Goal: Transaction & Acquisition: Purchase product/service

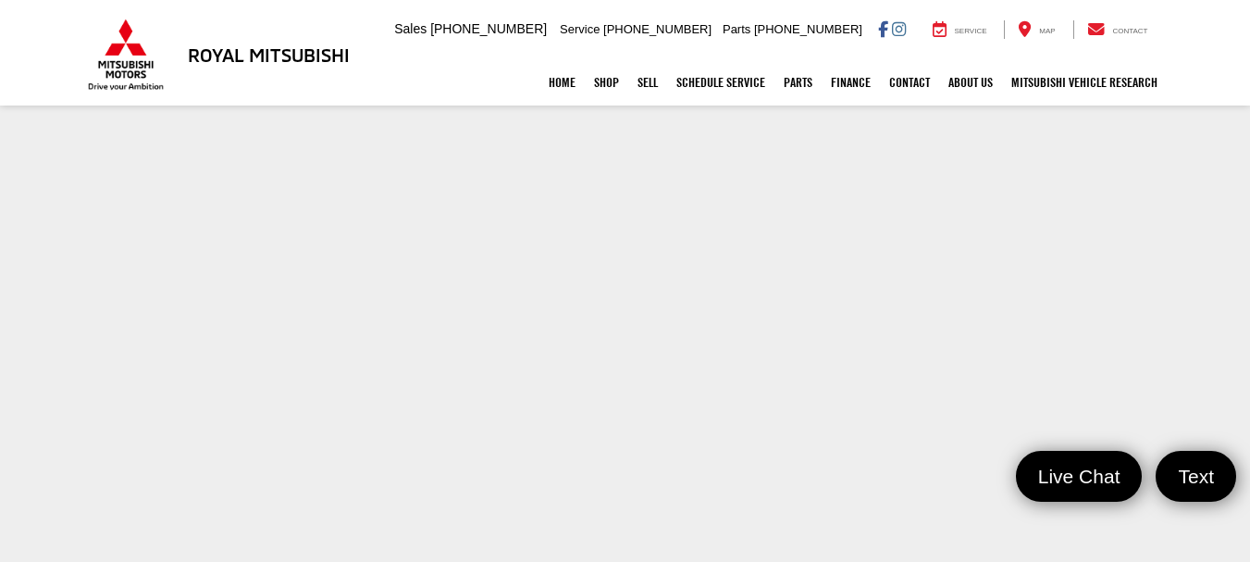
scroll to position [367, 0]
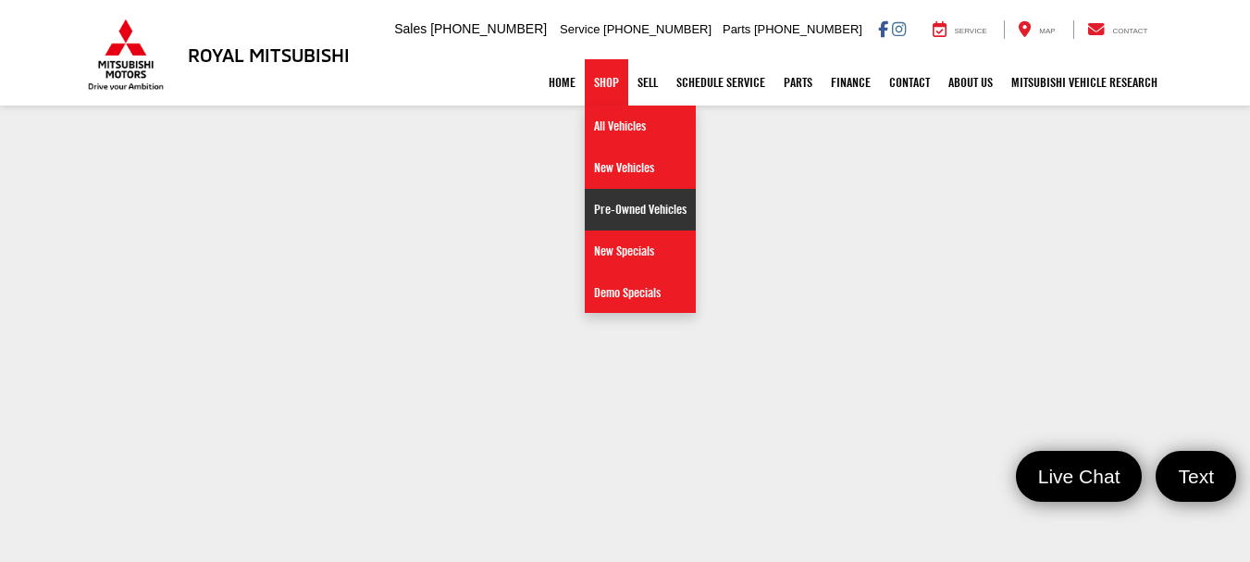
click at [594, 215] on link "Pre-Owned Vehicles" at bounding box center [640, 210] width 111 height 42
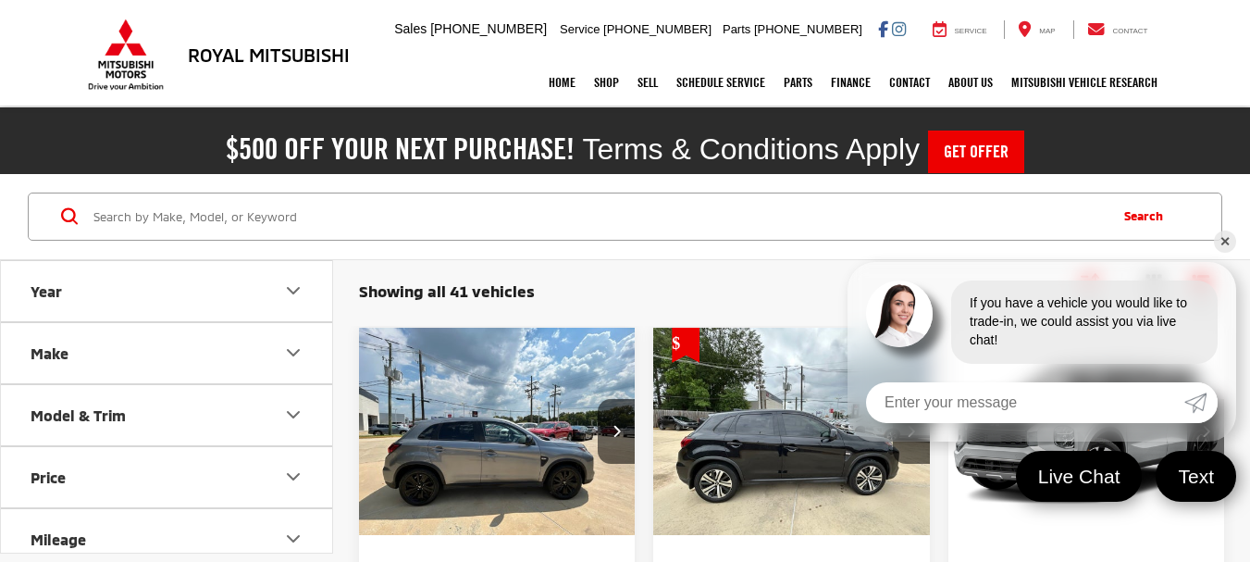
click at [1227, 240] on link "✕" at bounding box center [1225, 241] width 22 height 22
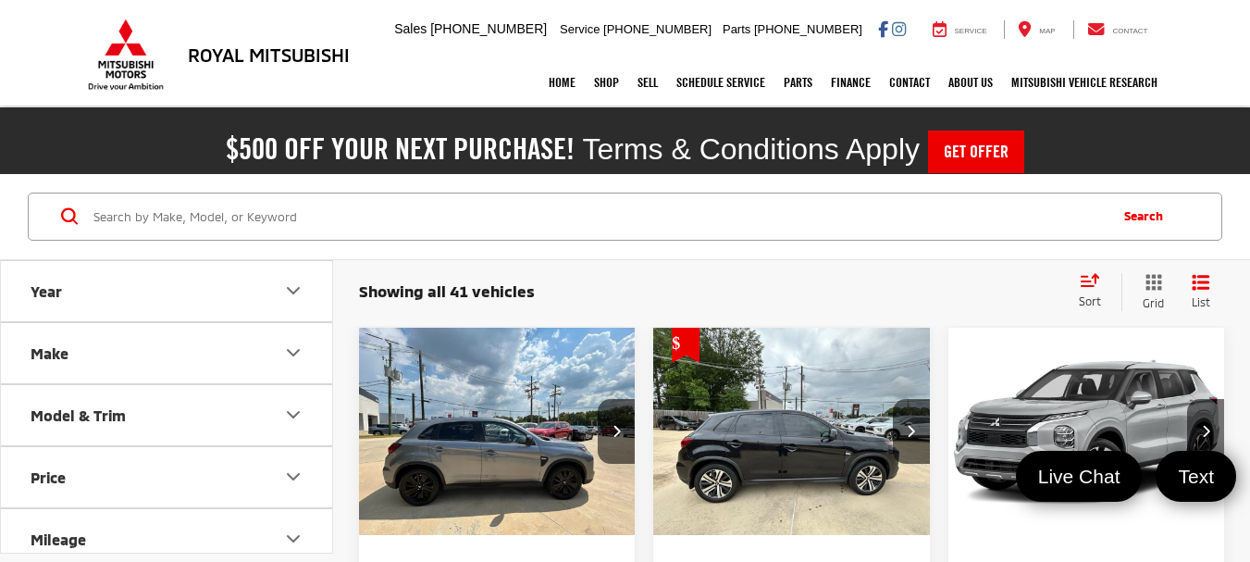
click at [164, 347] on button "Make" at bounding box center [167, 353] width 333 height 60
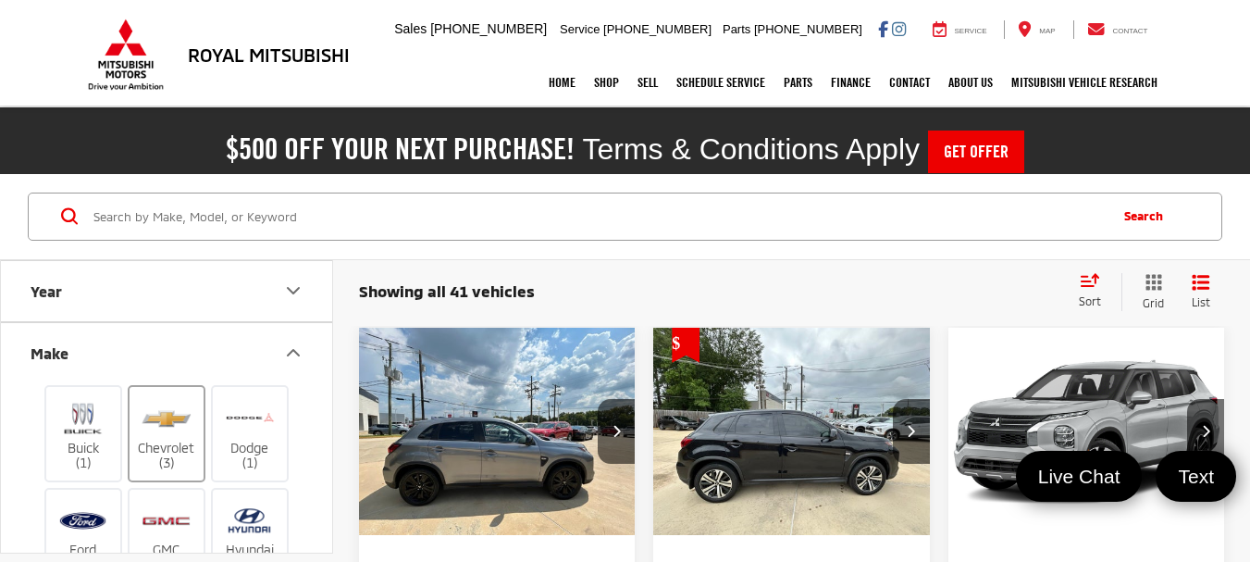
click at [176, 425] on img at bounding box center [166, 417] width 51 height 43
click at [0, 0] on input "Chevrolet (3)" at bounding box center [0, 0] width 0 height 0
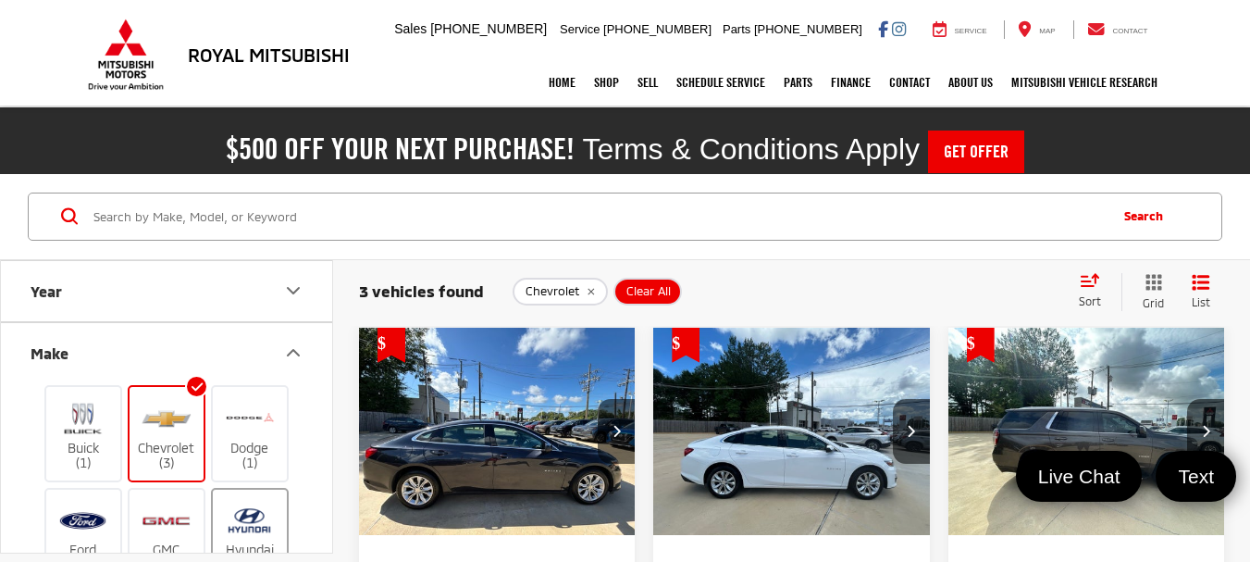
click at [238, 518] on img at bounding box center [249, 520] width 51 height 43
click at [0, 0] on input "Hyundai (2)" at bounding box center [0, 0] width 0 height 0
click at [254, 447] on label "Dodge (1)" at bounding box center [250, 433] width 75 height 75
click at [0, 0] on input "Dodge (1)" at bounding box center [0, 0] width 0 height 0
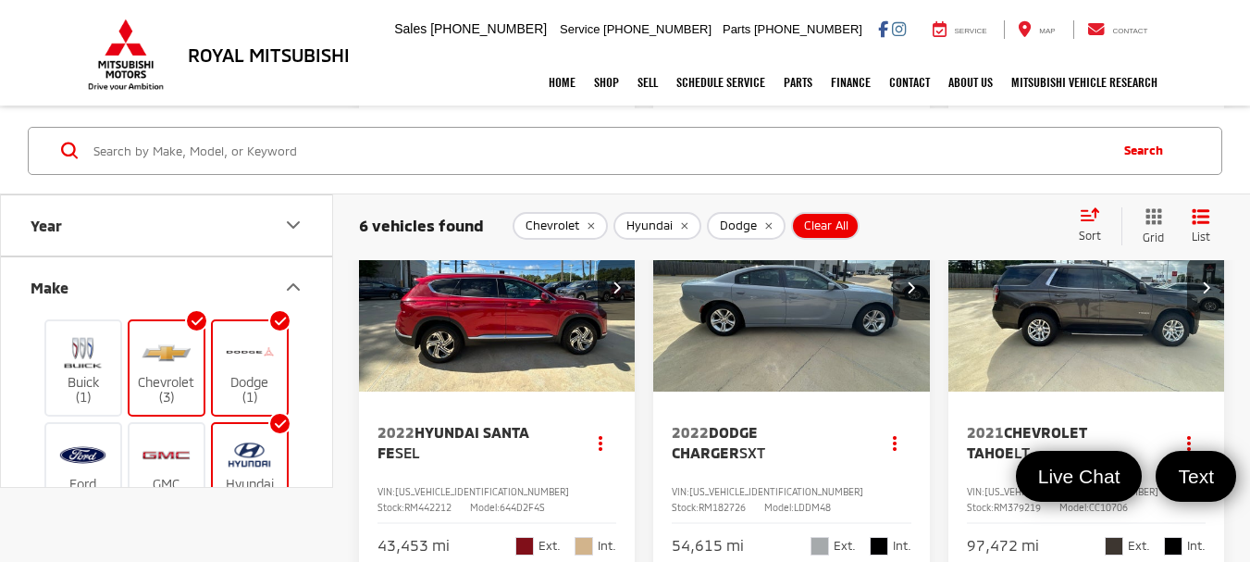
scroll to position [970, 0]
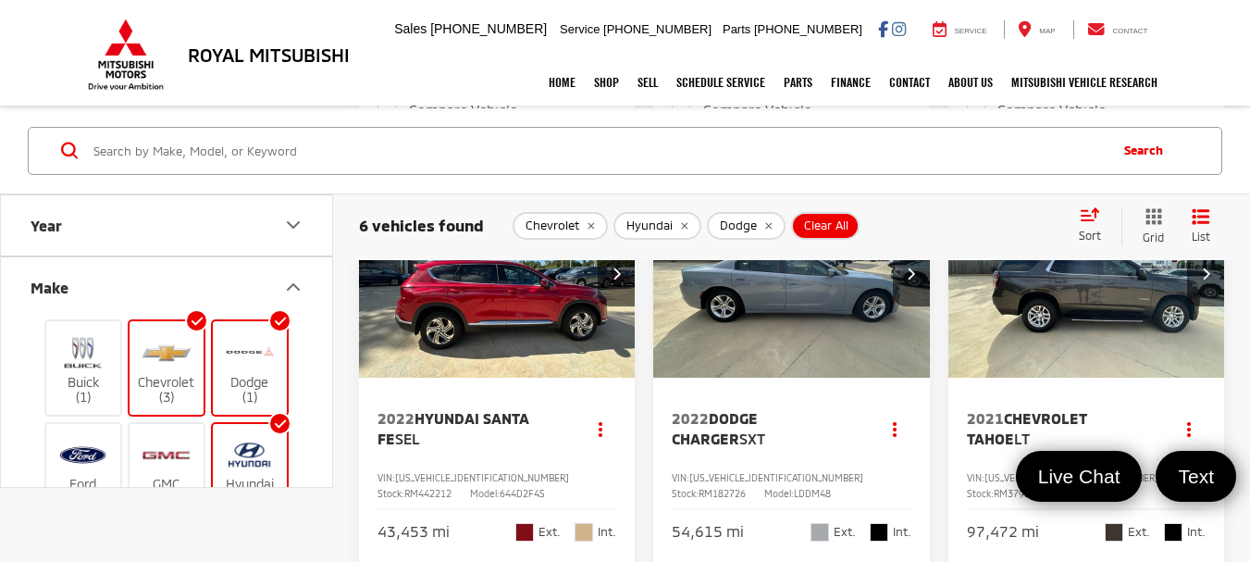
click at [811, 450] on span "2022 Dodge Charger SXT" at bounding box center [766, 429] width 188 height 42
